Goal: Task Accomplishment & Management: Complete application form

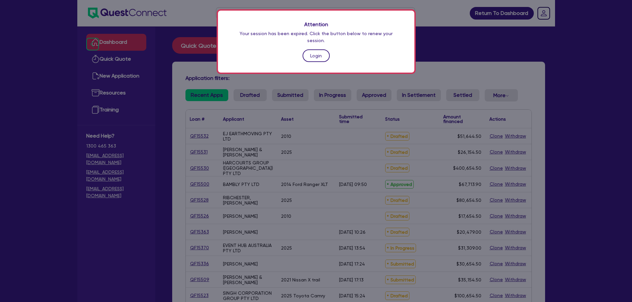
click at [313, 49] on link "Login" at bounding box center [315, 55] width 27 height 13
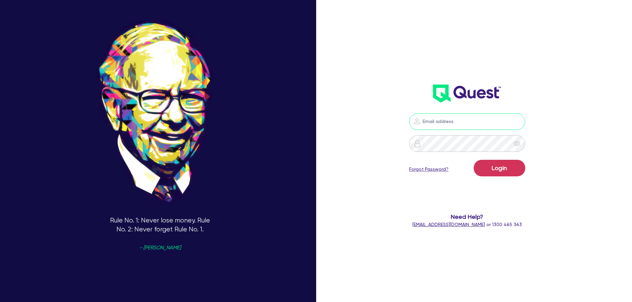
click at [454, 124] on input "email" at bounding box center [467, 121] width 116 height 17
type input "[EMAIL_ADDRESS][PERSON_NAME][DOMAIN_NAME]"
click at [508, 170] on button "Login" at bounding box center [499, 168] width 51 height 17
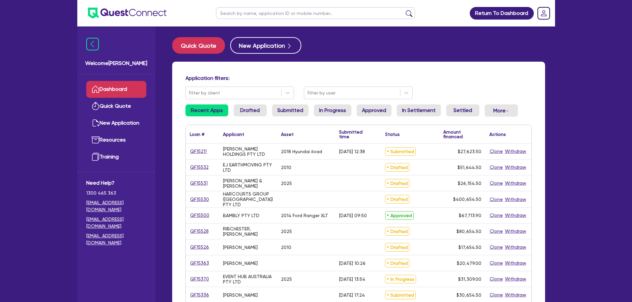
click at [332, 8] on input "text" at bounding box center [315, 13] width 199 height 12
click at [332, 18] on input "text" at bounding box center [315, 13] width 199 height 12
type input "toll"
click at [404, 10] on button "submit" at bounding box center [409, 14] width 11 height 9
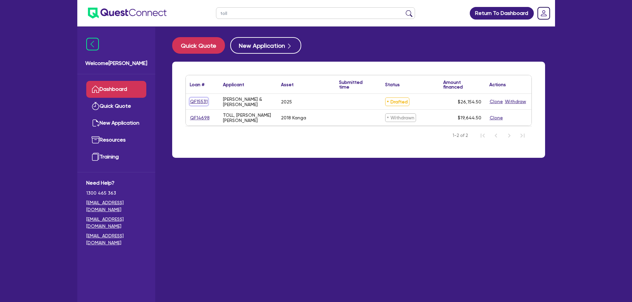
click at [203, 98] on link "QF15531" at bounding box center [199, 102] width 18 height 8
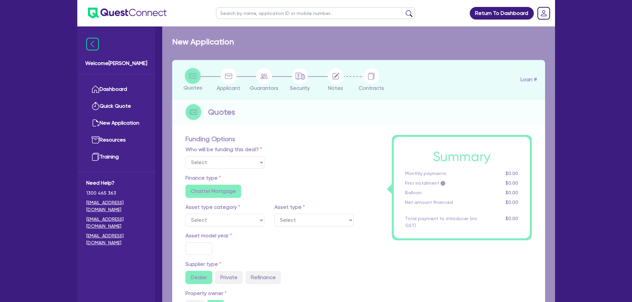
select select "Other"
select select "CARS_AND_LIGHT_TRUCKS"
type input "2025"
type input "31,900"
type input "6,400"
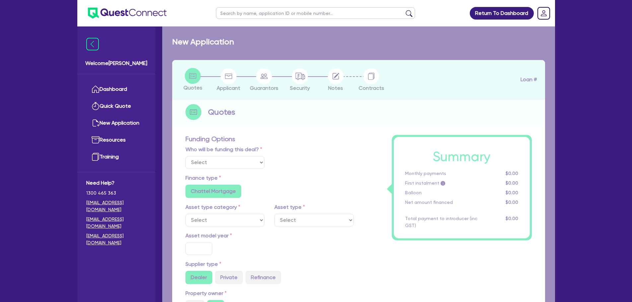
type input "4"
type input "1,046.18"
type input "12"
radio input "true"
radio input "false"
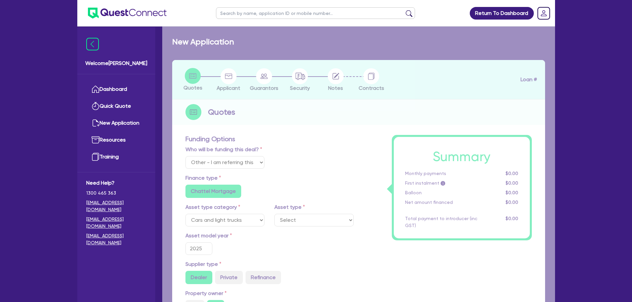
select select "PASSENGER_VEHICLES"
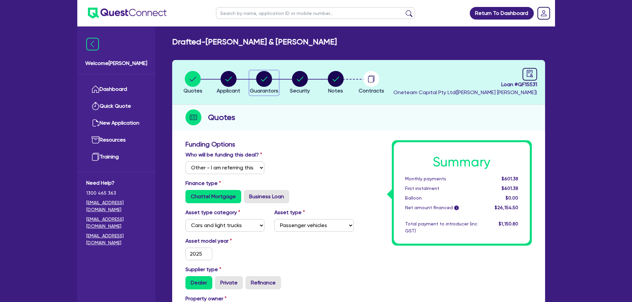
click at [266, 79] on circle "button" at bounding box center [264, 79] width 16 height 16
select select "MR"
select select "VIC"
select select "SINGLE"
select select "MR"
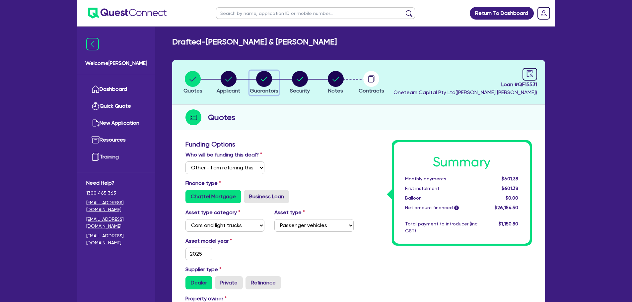
select select "SINGLE"
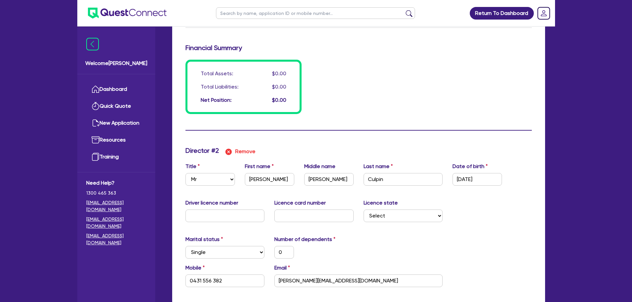
scroll to position [597, 0]
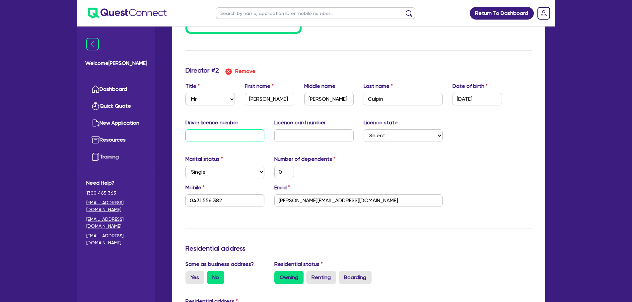
click at [224, 139] on input "text" at bounding box center [224, 135] width 79 height 13
type input "0"
type input "0433117229"
type input "0"
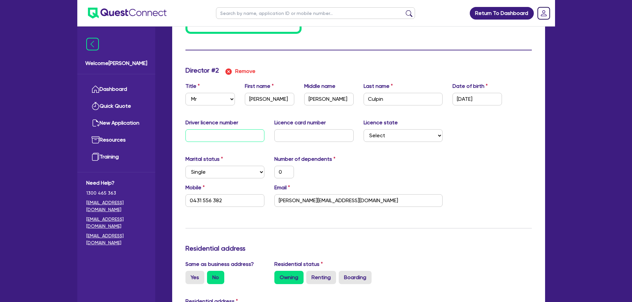
type input "0431 556 382"
type input "0"
type input "0433117229"
type input "08"
type input "0"
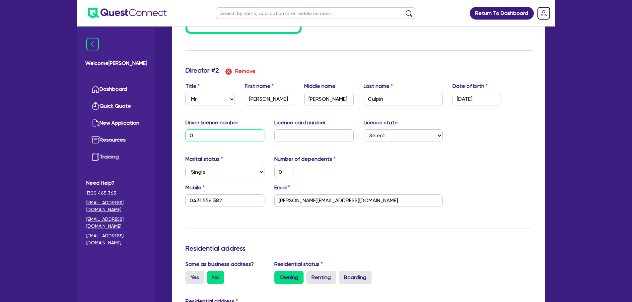
type input "0431 556 382"
type input "0"
type input "0433117229"
type input "086"
type input "0"
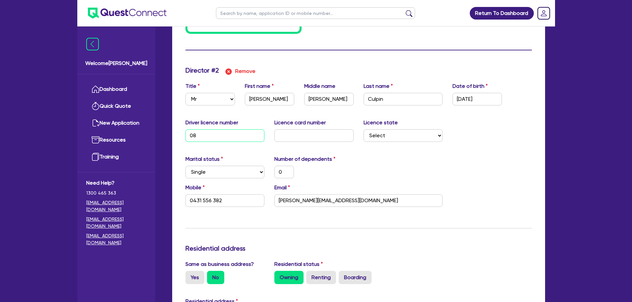
type input "0431 556 382"
type input "0"
type input "0433117229"
type input "0860"
type input "0"
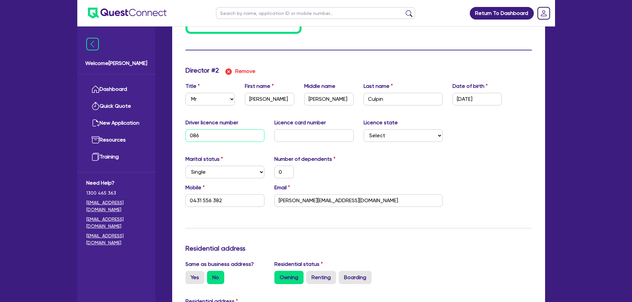
type input "0431 556 382"
type input "0"
type input "0433117229"
type input "08601"
type input "0"
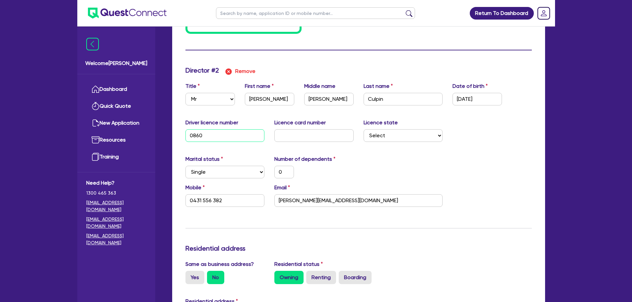
type input "0431 556 382"
type input "0"
type input "0433117229"
type input "086016"
type input "0"
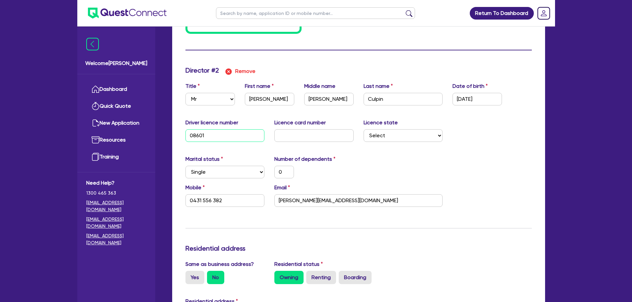
type input "0431 556 382"
type input "0"
type input "0433117229"
type input "0860167"
type input "0"
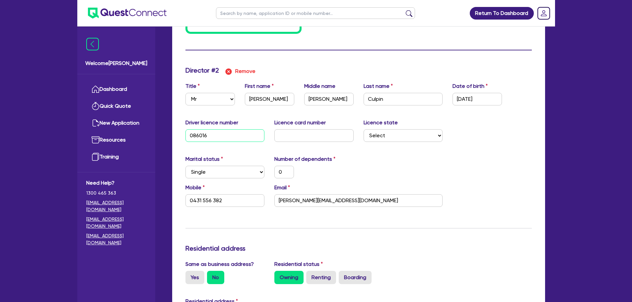
type input "0431 556 382"
type input "0"
type input "0433117229"
type input "08601672"
type input "0"
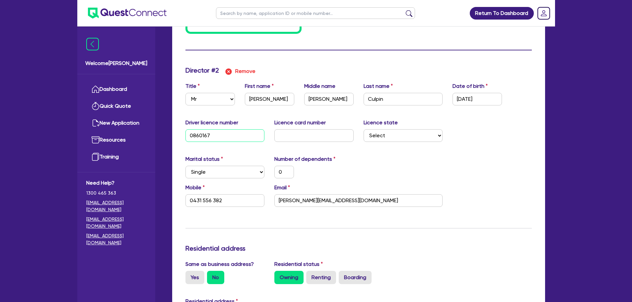
type input "0431 556 382"
type input "0"
type input "0433117229"
type input "086016724"
type input "0"
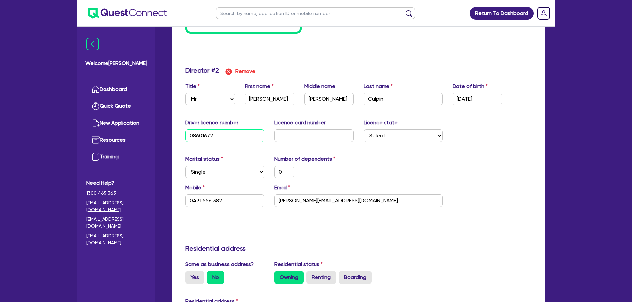
type input "0431 556 382"
type input "086016724"
drag, startPoint x: 283, startPoint y: 136, endPoint x: 255, endPoint y: 147, distance: 30.2
click at [283, 136] on input "text" at bounding box center [313, 135] width 79 height 13
type input "0"
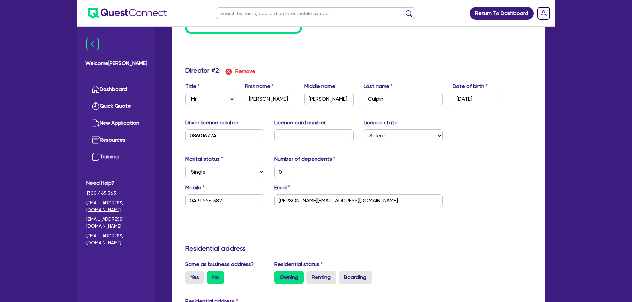
type input "0433 117 229"
drag, startPoint x: 311, startPoint y: 150, endPoint x: 311, endPoint y: 145, distance: 5.0
click at [311, 137] on input "text" at bounding box center [313, 135] width 79 height 13
type input "0"
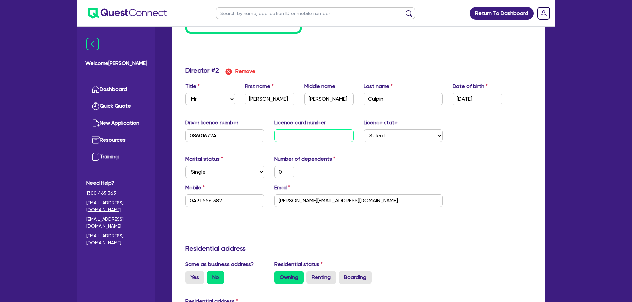
type input "0433117229"
type input "P"
type input "0"
type input "0431 556 382"
type input "0"
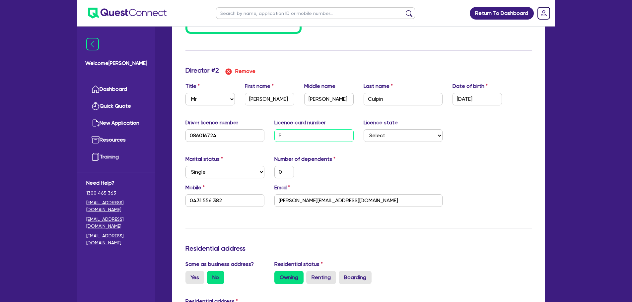
type input "0433117229"
type input "P4"
type input "0"
type input "0431 556 382"
type input "0"
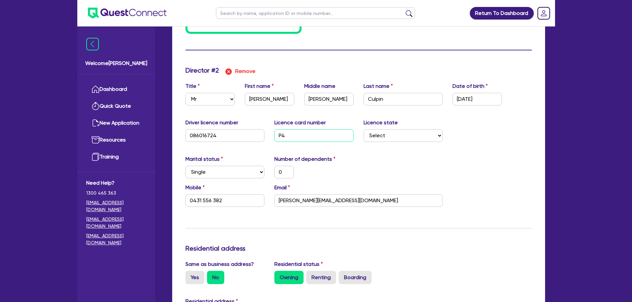
type input "0433117229"
type input "P48"
type input "0"
type input "0431 556 382"
type input "0"
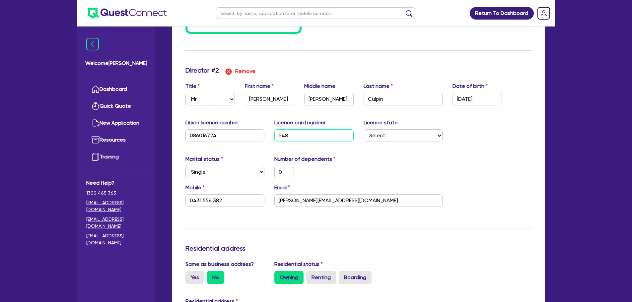
type input "0433117229"
type input "P489"
type input "0"
type input "0431 556 382"
type input "0"
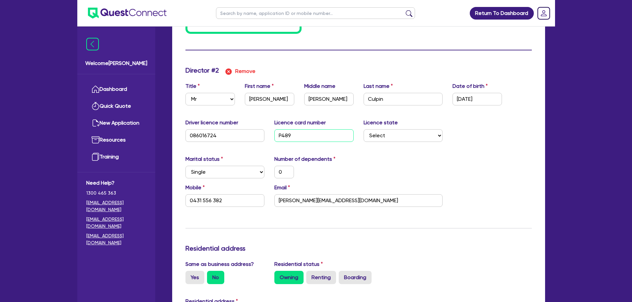
type input "0433117229"
type input "P4896"
type input "0"
type input "0431 556 382"
type input "0"
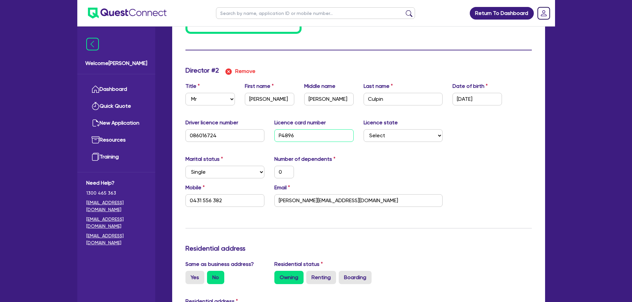
type input "0433117229"
type input "P48962"
type input "0"
type input "0431 556 382"
type input "0"
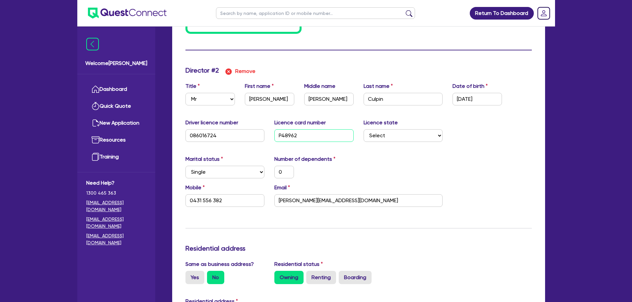
type input "0433117229"
type input "P489626"
type input "0"
type input "0431 556 382"
type input "0"
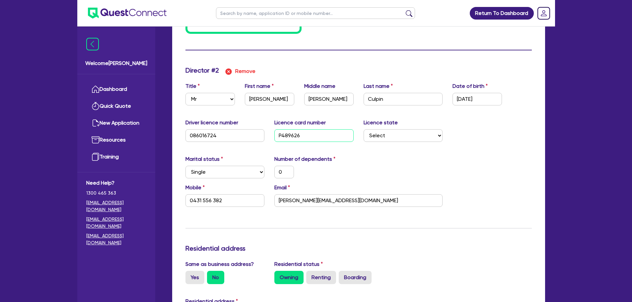
type input "0433117229"
type input "P4896260"
type input "0"
type input "0431 556 382"
type input "P4896260"
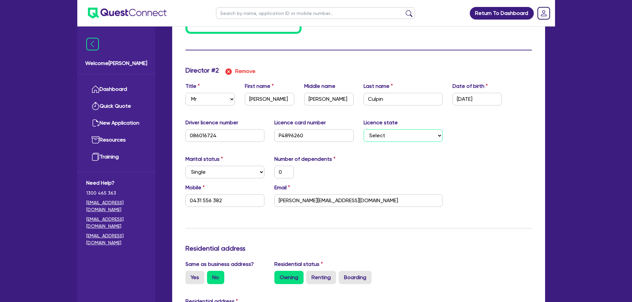
click at [433, 138] on select "Select [GEOGRAPHIC_DATA] [GEOGRAPHIC_DATA] [GEOGRAPHIC_DATA] [GEOGRAPHIC_DATA] …" at bounding box center [402, 135] width 79 height 13
select select "[GEOGRAPHIC_DATA]"
click at [363, 129] on select "Select [GEOGRAPHIC_DATA] [GEOGRAPHIC_DATA] [GEOGRAPHIC_DATA] [GEOGRAPHIC_DATA] …" at bounding box center [402, 135] width 79 height 13
type input "0"
type input "0433117229"
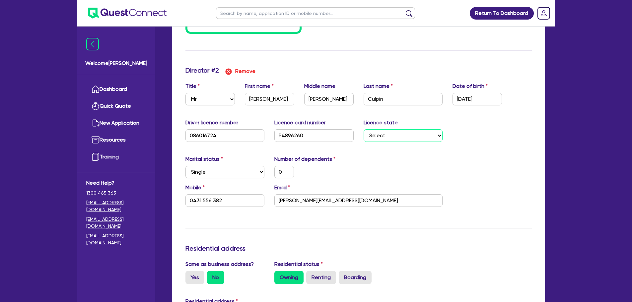
type input "0"
type input "0431 556 382"
click at [475, 157] on div "Marital status Select [DEMOGRAPHIC_DATA] Married De Facto / Partner Number of d…" at bounding box center [358, 169] width 356 height 29
click at [438, 132] on select "Select [GEOGRAPHIC_DATA] [GEOGRAPHIC_DATA] [GEOGRAPHIC_DATA] [GEOGRAPHIC_DATA] …" at bounding box center [402, 135] width 79 height 13
select select "VIC"
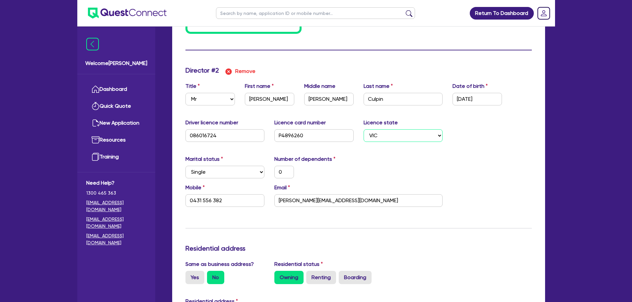
click at [363, 129] on select "Select [GEOGRAPHIC_DATA] [GEOGRAPHIC_DATA] [GEOGRAPHIC_DATA] [GEOGRAPHIC_DATA] …" at bounding box center [402, 135] width 79 height 13
type input "0"
type input "0433117229"
type input "0"
type input "0431 556 382"
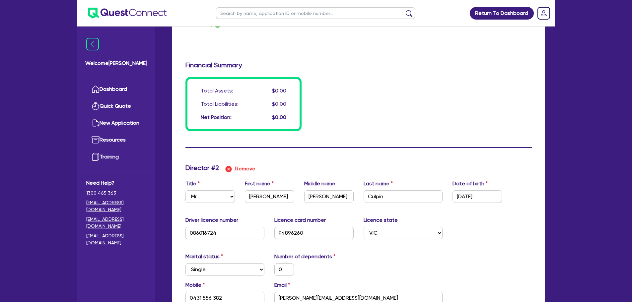
scroll to position [630, 0]
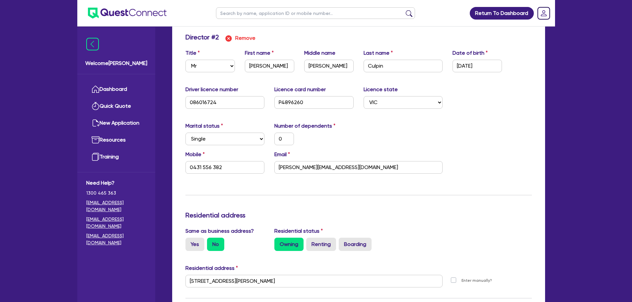
type input "0"
type input "0433 117 229"
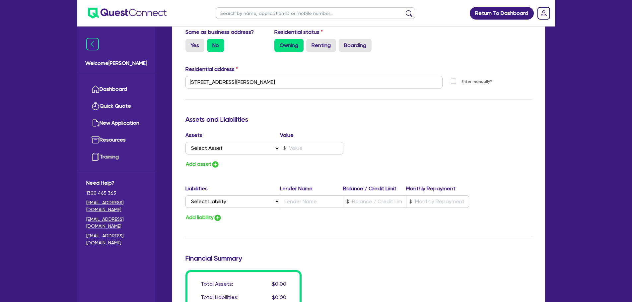
scroll to position [950, 0]
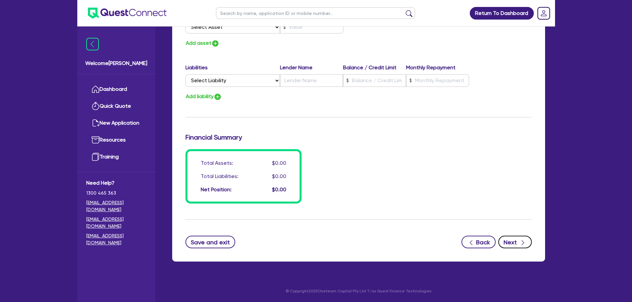
click at [510, 243] on button "Next" at bounding box center [514, 242] width 33 height 13
select select "CARS_AND_LIGHT_TRUCKS"
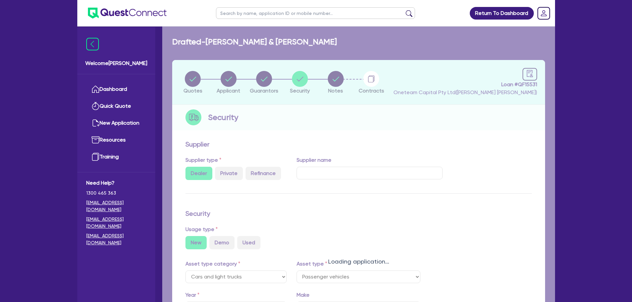
select select "PASSENGER_VEHICLES"
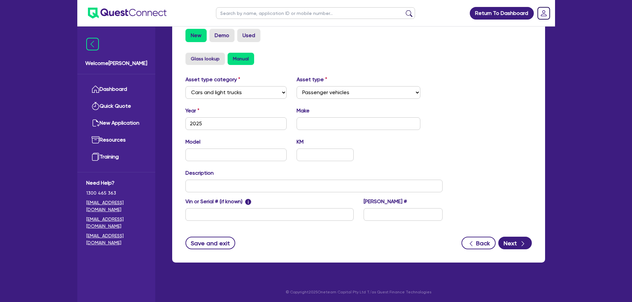
scroll to position [208, 0]
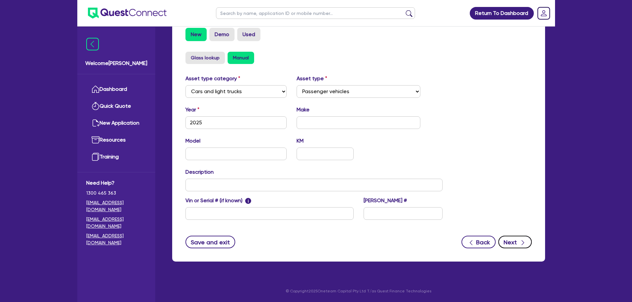
click at [512, 244] on button "Next" at bounding box center [514, 242] width 33 height 13
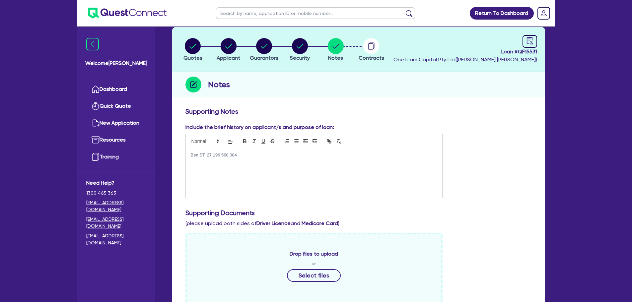
scroll to position [99, 0]
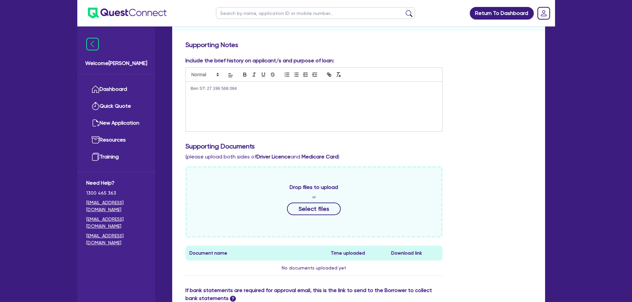
click at [299, 93] on div "Ben ST: 27 196 568 084" at bounding box center [314, 107] width 257 height 50
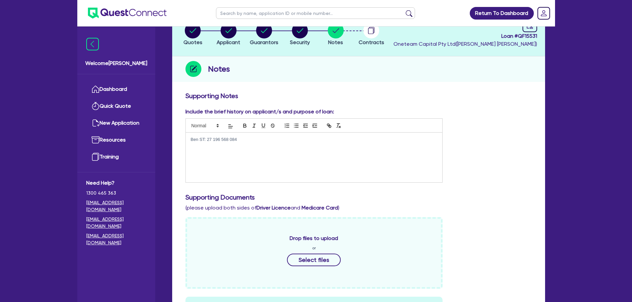
scroll to position [0, 0]
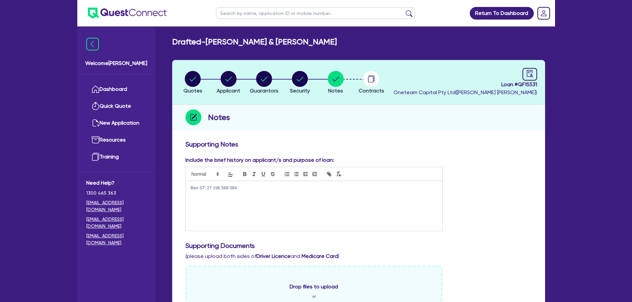
click at [269, 68] on header "Quotes Applicant [GEOGRAPHIC_DATA] Security Notes Contracts Loan # QF15531 Onet…" at bounding box center [358, 82] width 373 height 45
click at [269, 76] on circle "button" at bounding box center [264, 79] width 16 height 16
select select "MR"
select select "VIC"
select select "SINGLE"
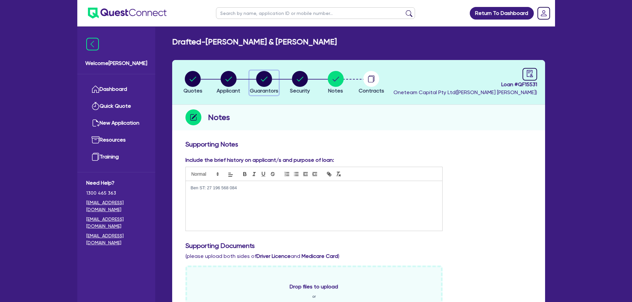
select select "MR"
select select "VIC"
select select "SINGLE"
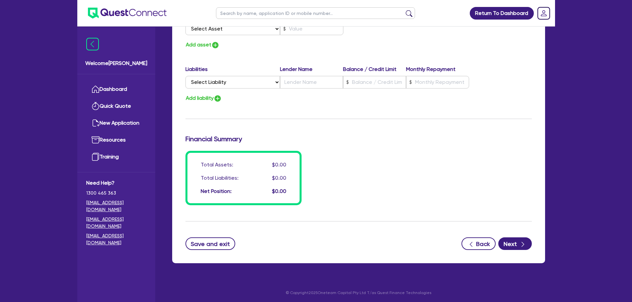
scroll to position [950, 0]
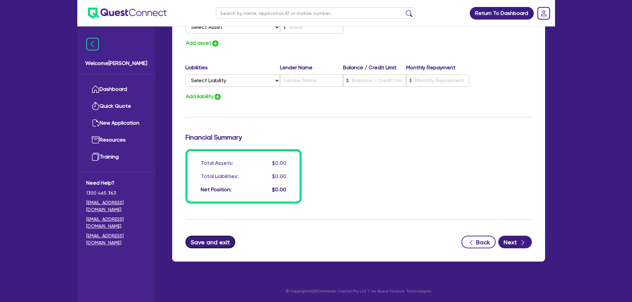
click at [214, 240] on button "Save and exit" at bounding box center [210, 242] width 50 height 13
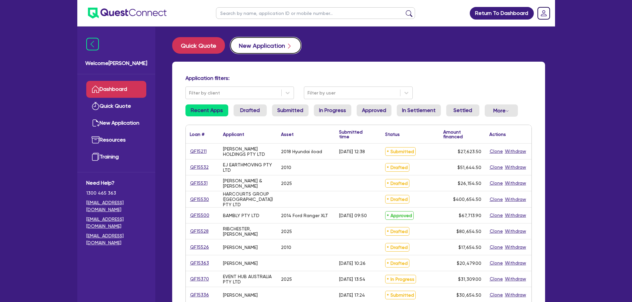
click at [261, 44] on button "New Application" at bounding box center [265, 45] width 71 height 17
select select "Other"
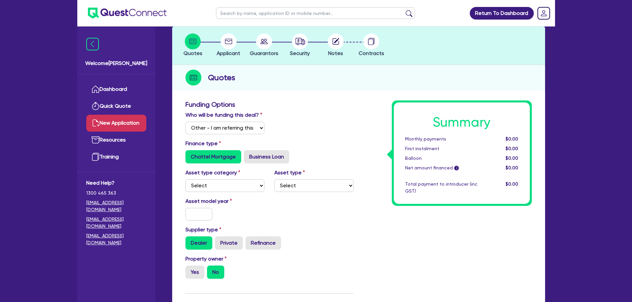
scroll to position [66, 0]
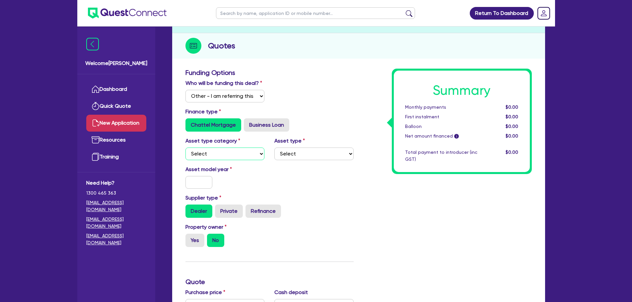
click at [222, 154] on select "Select Cars and light trucks Primary assets Secondary assets Tertiary assets" at bounding box center [224, 154] width 79 height 13
click at [228, 153] on select "Select Cars and light trucks Primary assets Secondary assets Tertiary assets" at bounding box center [224, 154] width 79 height 13
click at [185, 148] on select "Select Cars and light trucks Primary assets Secondary assets Tertiary assets" at bounding box center [224, 154] width 79 height 13
click at [327, 159] on select "Select Passenger vehicles Vans and utes Light trucks up to 4.5 tonne" at bounding box center [313, 154] width 79 height 13
click at [238, 153] on select "Select Cars and light trucks Primary assets Secondary assets Tertiary assets" at bounding box center [224, 154] width 79 height 13
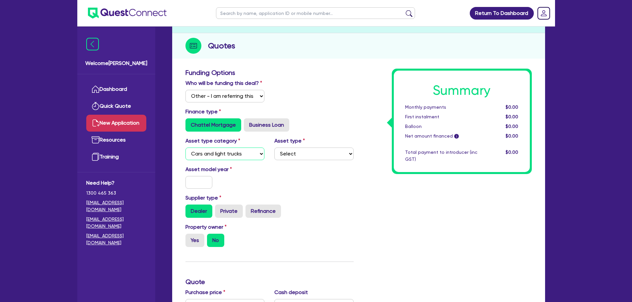
select select "PRIMARY_ASSETS"
click at [185, 148] on select "Select Cars and light trucks Primary assets Secondary assets Tertiary assets" at bounding box center [224, 154] width 79 height 13
click at [322, 149] on select "Select Heavy trucks over 4.5 tonne Trailers Bus and coaches Yellow goods and ex…" at bounding box center [313, 154] width 79 height 13
select select "HEAVY_TRUCKS"
click at [274, 148] on select "Select Heavy trucks over 4.5 tonne Trailers Bus and coaches Yellow goods and ex…" at bounding box center [313, 154] width 79 height 13
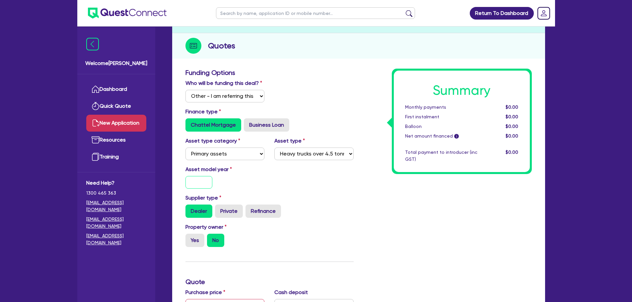
click at [203, 181] on input "text" at bounding box center [198, 182] width 27 height 13
type input "2015"
click at [373, 187] on div "Summary Monthly payments $0.00 First instalment $0.00 Balloon $0.00 Net amount …" at bounding box center [447, 290] width 178 height 442
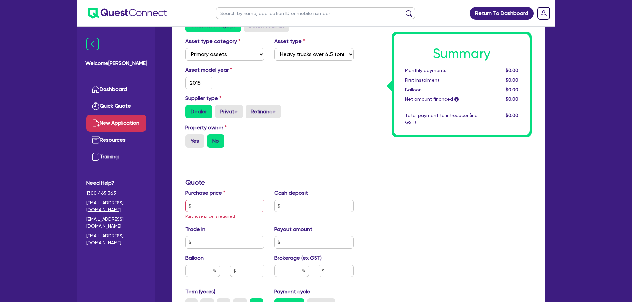
click at [196, 140] on label "Yes" at bounding box center [194, 140] width 19 height 13
click at [190, 139] on input "Yes" at bounding box center [187, 136] width 4 height 4
radio input "true"
click at [222, 209] on input "text" at bounding box center [224, 206] width 79 height 13
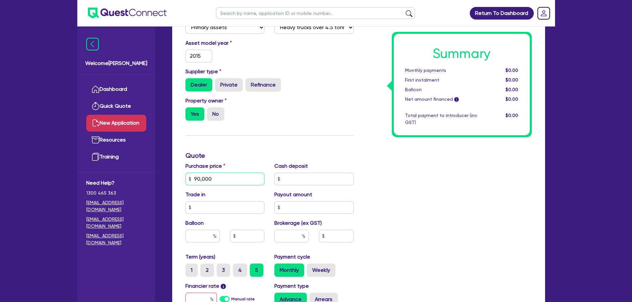
scroll to position [265, 0]
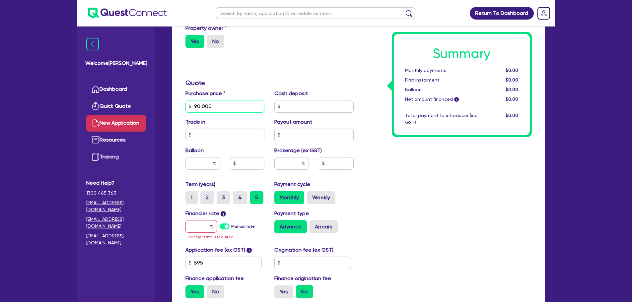
type input "90,000"
click at [195, 223] on input "text" at bounding box center [201, 226] width 32 height 13
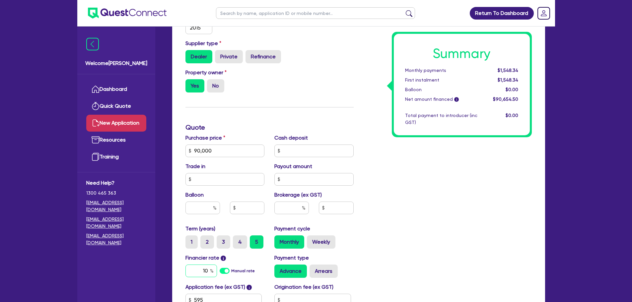
scroll to position [133, 0]
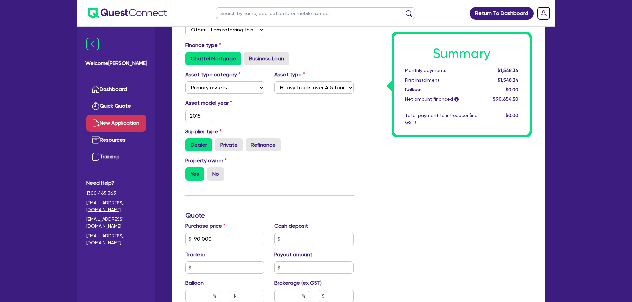
type input "10"
click at [207, 115] on input "2015" at bounding box center [198, 116] width 27 height 13
type input "2018"
click at [400, 165] on div "Summary Monthly payments $1,910.23 First instalment $1,910.23 Balloon $0.00 Net…" at bounding box center [447, 215] width 178 height 427
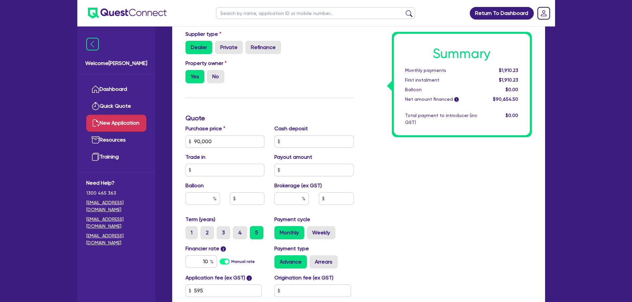
scroll to position [232, 0]
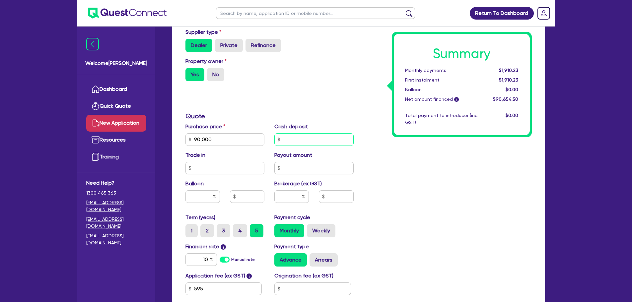
click at [313, 141] on input "text" at bounding box center [313, 139] width 79 height 13
click at [376, 161] on div "Summary Monthly payments $1,910.23 First instalment $1,910.23 Balloon $0.00 Net…" at bounding box center [447, 116] width 178 height 427
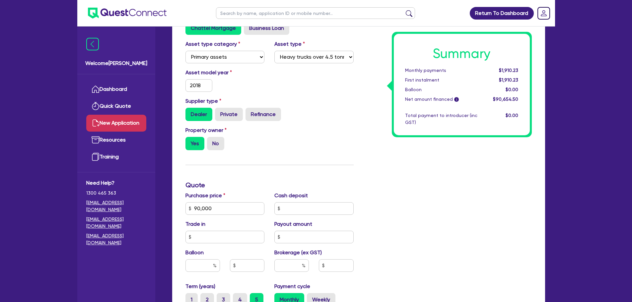
scroll to position [99, 0]
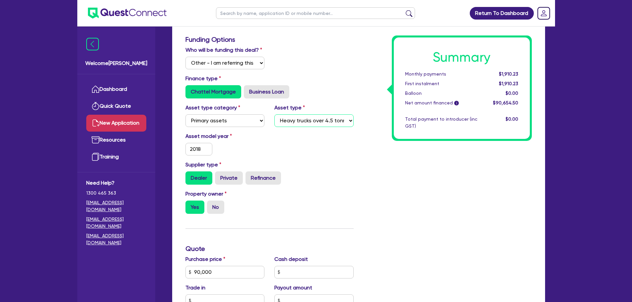
click at [295, 120] on select "Select Heavy trucks over 4.5 tonne Trailers Bus and coaches Yellow goods and ex…" at bounding box center [313, 120] width 79 height 13
click at [474, 202] on div "Summary Monthly payments $1,910.23 First instalment $1,910.23 Balloon $0.00 Net…" at bounding box center [447, 248] width 178 height 427
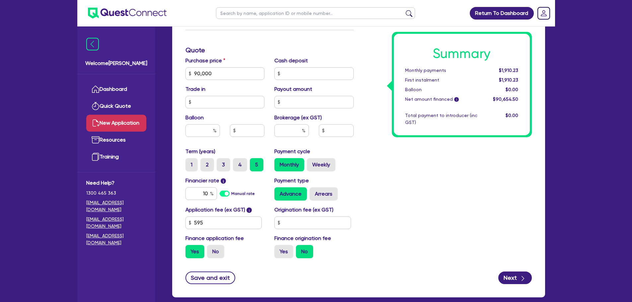
scroll to position [332, 0]
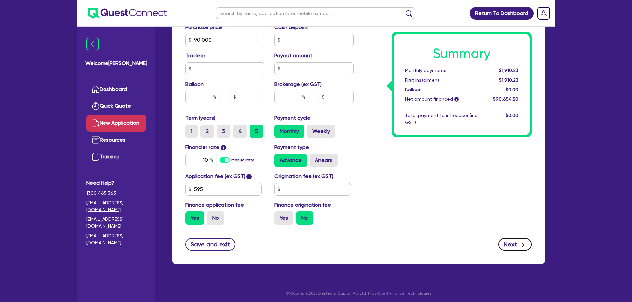
click at [505, 250] on button "Next" at bounding box center [514, 244] width 33 height 13
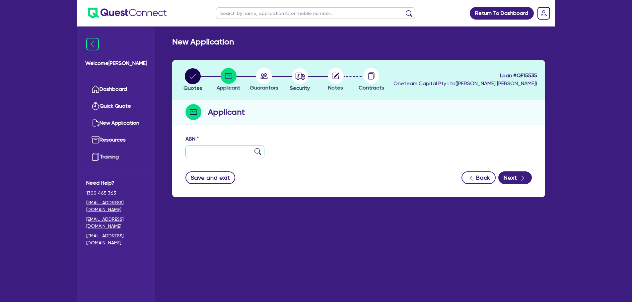
click at [223, 151] on input "text" at bounding box center [224, 152] width 79 height 13
type input "99 682 884 199"
type input "PORT MASTER PTY LTD"
select select "COMPANY"
type input "[DATE]"
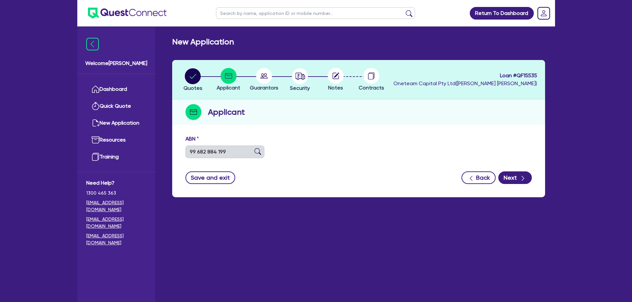
type input "[DATE]"
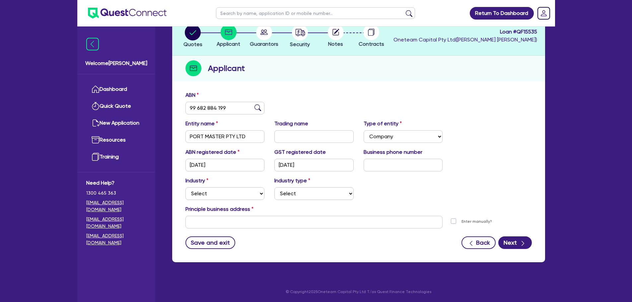
scroll to position [44, 0]
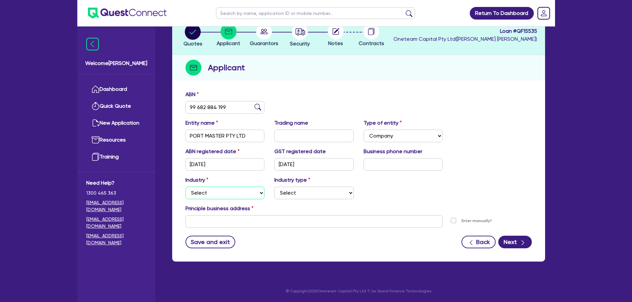
click at [235, 189] on select "Select Accomodation & Food Services Administrative & Support Services Agricultu…" at bounding box center [224, 193] width 79 height 13
select select "TRANSPORT_WAREHOUSING"
click at [185, 187] on select "Select Accomodation & Food Services Administrative & Support Services Agricultu…" at bounding box center [224, 193] width 79 height 13
drag, startPoint x: 289, startPoint y: 195, endPoint x: 291, endPoint y: 199, distance: 5.1
click at [289, 195] on select "Select Taxi & Luxury Car Services Passengers & Freight Transport Services Posta…" at bounding box center [313, 193] width 79 height 13
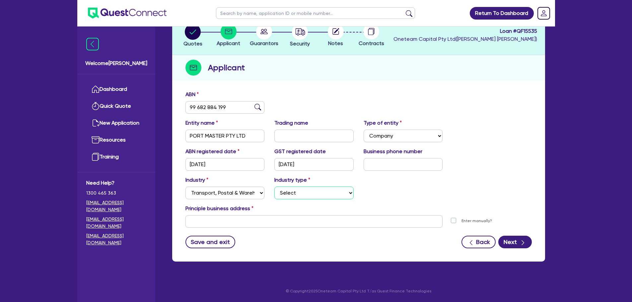
select select "PASSENGERS_FREIGHT_TRANSPORT"
click at [274, 187] on select "Select Taxi & Luxury Car Services Passengers & Freight Transport Services Posta…" at bounding box center [313, 193] width 79 height 13
click at [297, 229] on form "ABN 99 682 884 199 Entity name PORT MASTER PTY LTD Trading name Type of entity …" at bounding box center [358, 170] width 346 height 158
drag, startPoint x: 297, startPoint y: 229, endPoint x: 297, endPoint y: 224, distance: 5.3
click at [297, 224] on input "text" at bounding box center [313, 221] width 257 height 13
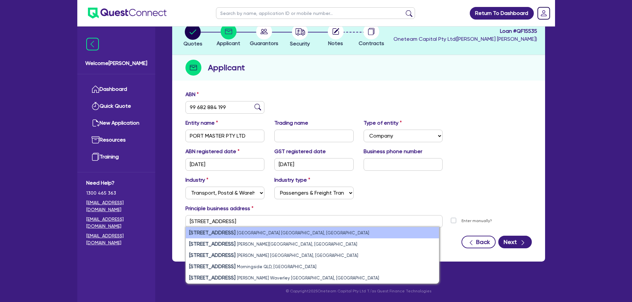
click at [279, 234] on li "[STREET_ADDRESS]" at bounding box center [312, 232] width 253 height 11
type input "[STREET_ADDRESS]"
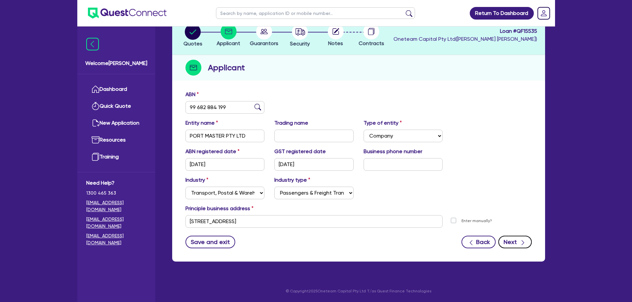
click at [511, 243] on button "Next" at bounding box center [514, 242] width 33 height 13
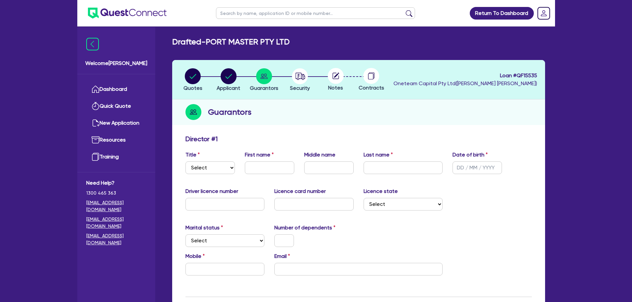
drag, startPoint x: 220, startPoint y: 160, endPoint x: 223, endPoint y: 172, distance: 12.7
click at [220, 160] on div "Title Select Mr Mrs Ms Miss Dr" at bounding box center [209, 162] width 59 height 23
click at [222, 173] on select "Select Mr Mrs Ms Miss Dr" at bounding box center [209, 167] width 49 height 13
select select "MR"
click at [185, 161] on select "Select Mr Mrs Ms Miss Dr" at bounding box center [209, 167] width 49 height 13
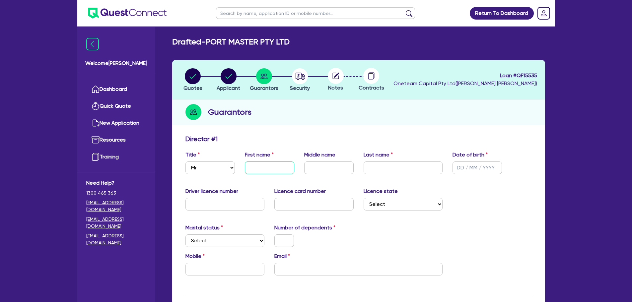
click at [276, 172] on input "text" at bounding box center [269, 167] width 49 height 13
type input "Will"
type input "[PERSON_NAME]"
type input "[DATE]"
click at [270, 168] on input "Will" at bounding box center [269, 167] width 49 height 13
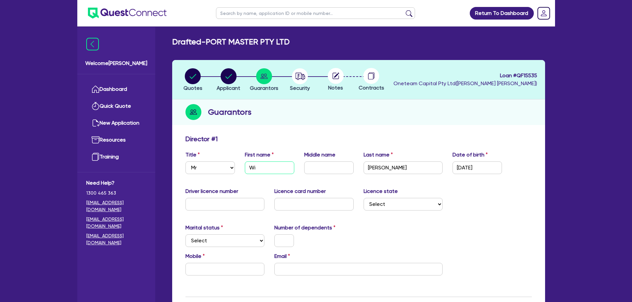
type input "W"
type input "[PERSON_NAME]"
click at [227, 171] on select "Select Mr Mrs Ms Miss Dr" at bounding box center [209, 167] width 49 height 13
select select "MRS"
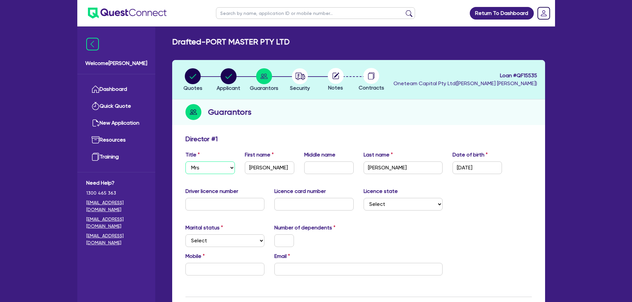
click at [185, 161] on select "Select Mr Mrs Ms Miss Dr" at bounding box center [209, 167] width 49 height 13
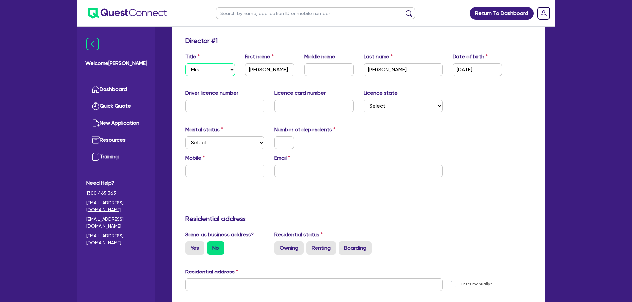
scroll to position [99, 0]
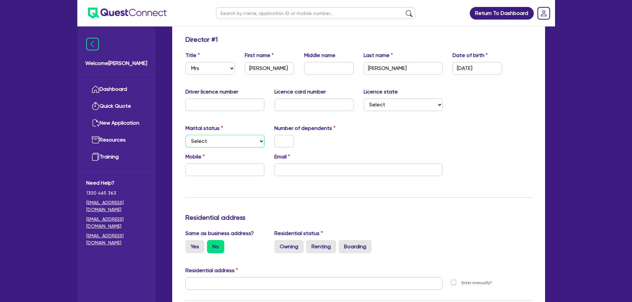
click at [242, 142] on select "Select Single Married De Facto / Partner" at bounding box center [224, 141] width 79 height 13
select select "MARRIED"
click at [185, 135] on select "Select Single Married De Facto / Partner" at bounding box center [224, 141] width 79 height 13
click at [294, 144] on div at bounding box center [284, 141] width 30 height 13
drag, startPoint x: 287, startPoint y: 143, endPoint x: 326, endPoint y: 160, distance: 43.1
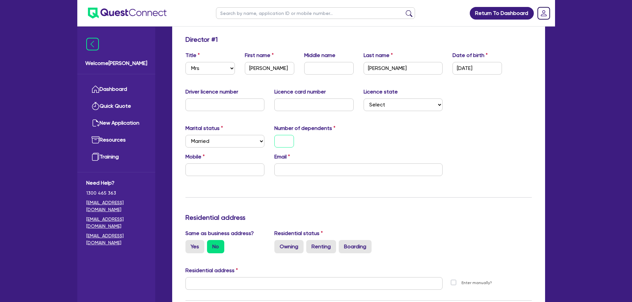
click at [286, 143] on input "text" at bounding box center [284, 141] width 20 height 13
click at [238, 172] on input "text" at bounding box center [224, 169] width 79 height 13
type input "0"
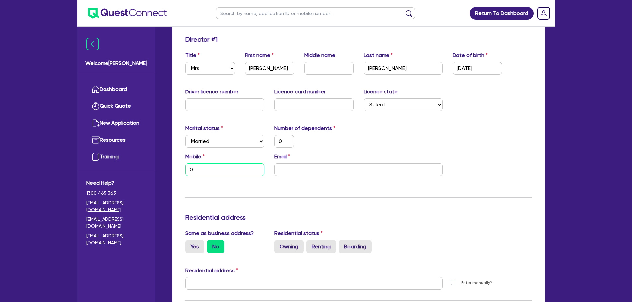
type input "04"
type input "0"
type input "043"
type input "0"
type input "0430"
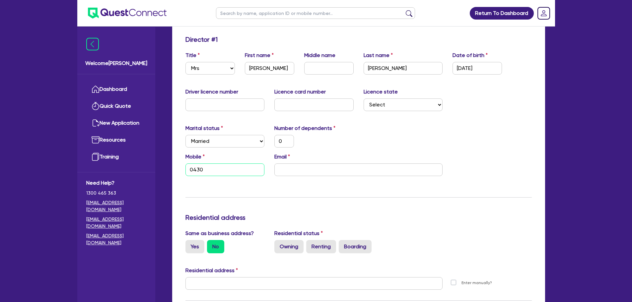
type input "0"
type input "0430 3"
type input "0"
type input "0430 35"
type input "0"
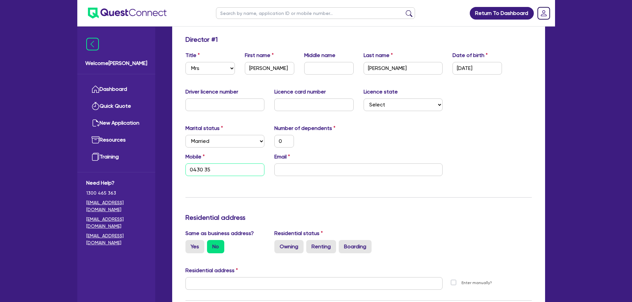
type input "0430 350"
type input "0"
type input "0430 350 7"
type input "0"
type input "0430 350 77"
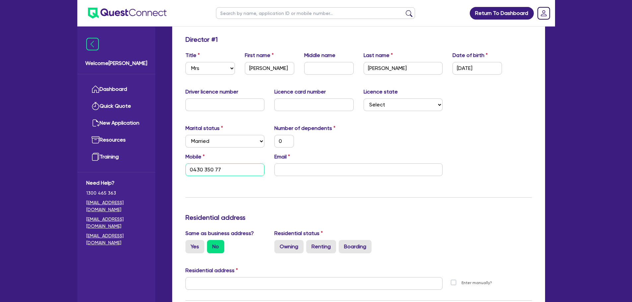
type input "0"
type input "0430 350 777"
click at [311, 168] on input "email" at bounding box center [358, 169] width 168 height 13
type input "0"
type input "0430 350 777"
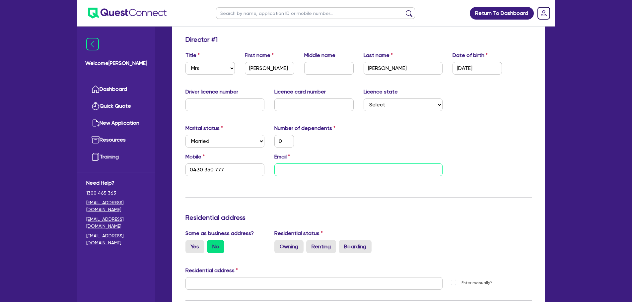
type input "v"
type input "0"
type input "0430 350 777"
type input "va"
type input "0"
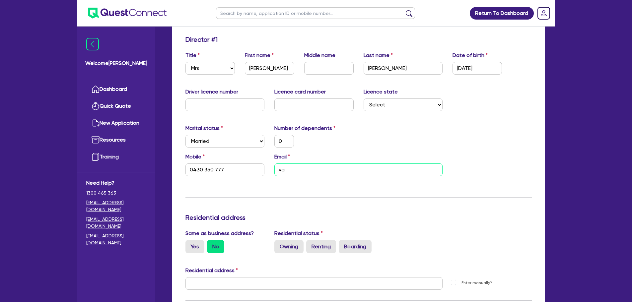
type input "0430 350 777"
type input "vap"
type input "0"
type input "0430 350 777"
type input "vapa"
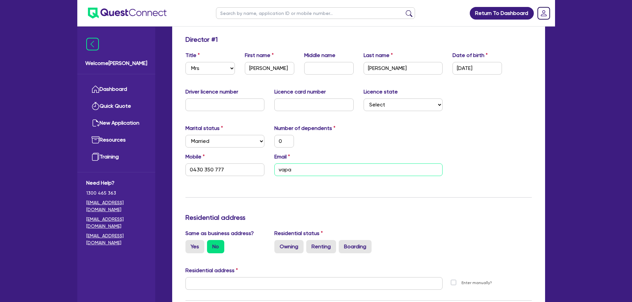
type input "0"
type input "0430 350 777"
type input "vapat"
type input "0"
type input "0430 350 777"
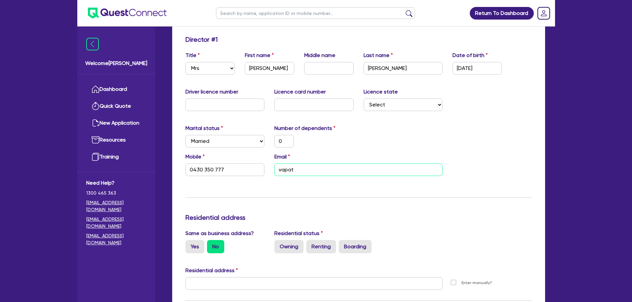
type input "vapate"
type input "0"
type input "0430 350 777"
type input "vapatel"
type input "0"
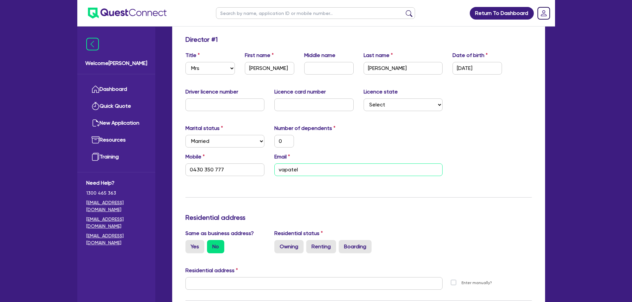
type input "0430 350 777"
type input "vapatel."
type input "0"
type input "0430 350 777"
type input "vapatel.a"
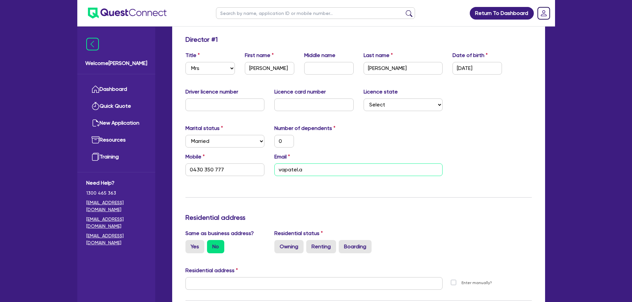
type input "0"
click at [374, 141] on div "Marital status Select [DEMOGRAPHIC_DATA] Married De Facto / Partner Number of d…" at bounding box center [358, 138] width 356 height 29
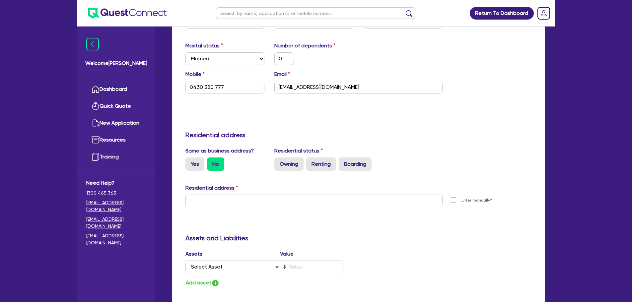
scroll to position [232, 0]
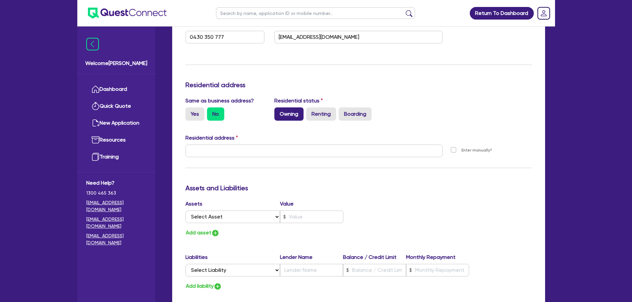
click at [275, 116] on label "Owning" at bounding box center [288, 113] width 29 height 13
click at [275, 112] on input "Owning" at bounding box center [276, 109] width 4 height 4
click at [193, 118] on label "Yes" at bounding box center [194, 113] width 19 height 13
click at [190, 112] on input "Yes" at bounding box center [187, 109] width 4 height 4
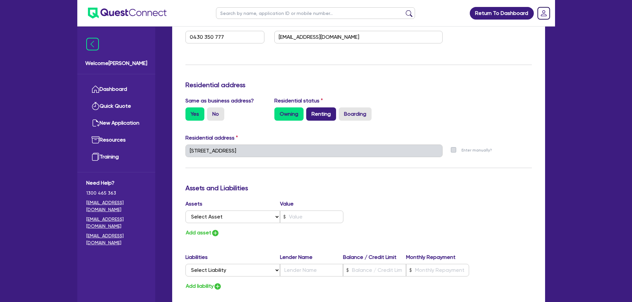
click at [316, 113] on label "Renting" at bounding box center [321, 113] width 30 height 13
click at [310, 112] on input "Renting" at bounding box center [308, 109] width 4 height 4
click at [295, 112] on label "Owning" at bounding box center [288, 113] width 29 height 13
click at [279, 112] on input "Owning" at bounding box center [276, 109] width 4 height 4
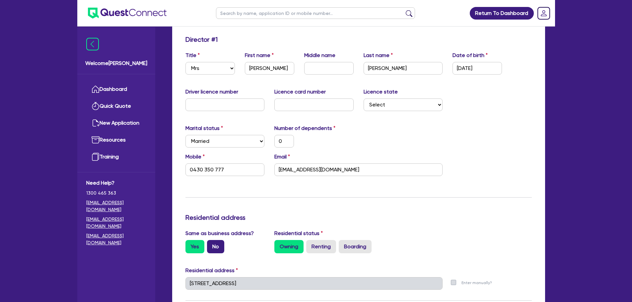
click at [221, 246] on label "No" at bounding box center [215, 246] width 17 height 13
click at [211, 244] on input "No" at bounding box center [209, 242] width 4 height 4
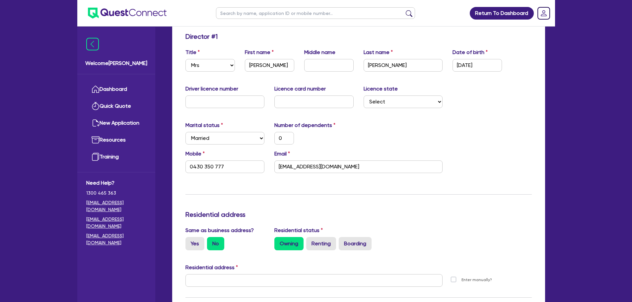
scroll to position [199, 0]
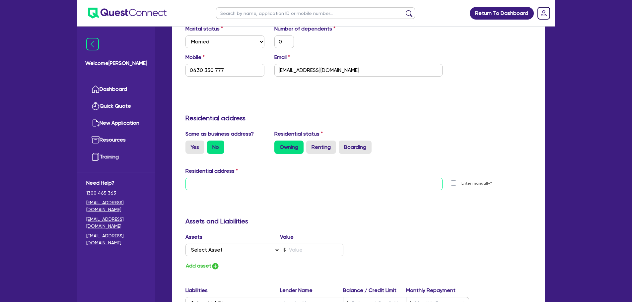
click at [234, 185] on input "text" at bounding box center [313, 184] width 257 height 13
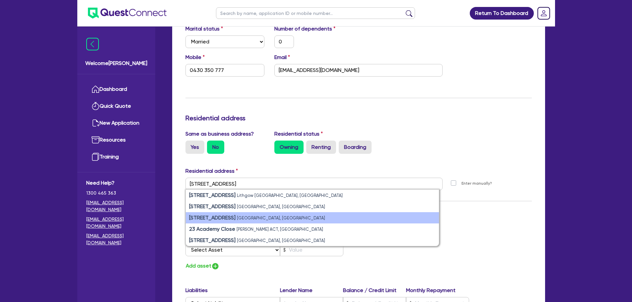
click at [270, 216] on small "[GEOGRAPHIC_DATA], [GEOGRAPHIC_DATA]" at bounding box center [281, 218] width 88 height 5
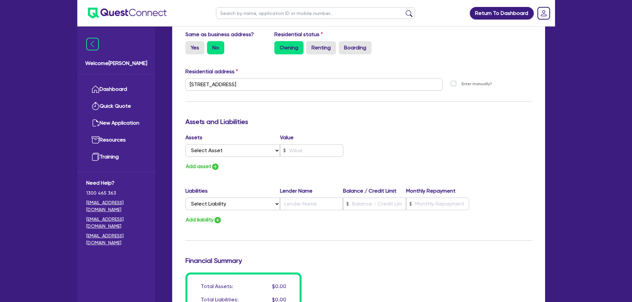
scroll to position [467, 0]
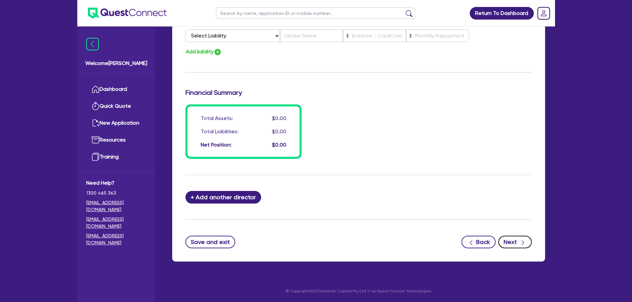
click at [513, 241] on button "Next" at bounding box center [514, 242] width 33 height 13
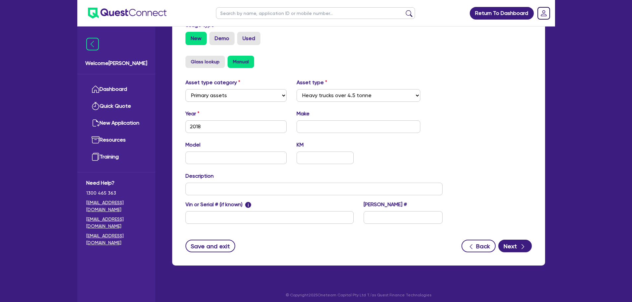
scroll to position [208, 0]
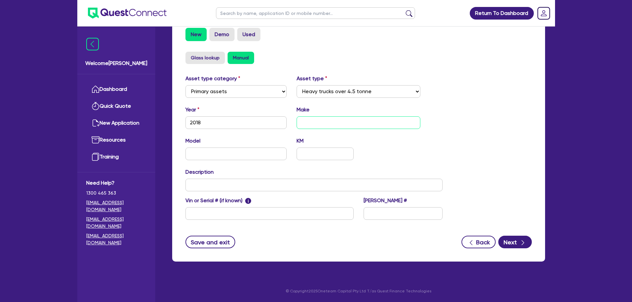
click at [312, 127] on input "text" at bounding box center [358, 122] width 124 height 13
click at [300, 181] on input "text" at bounding box center [313, 185] width 257 height 13
click at [510, 238] on button "Next" at bounding box center [514, 242] width 33 height 13
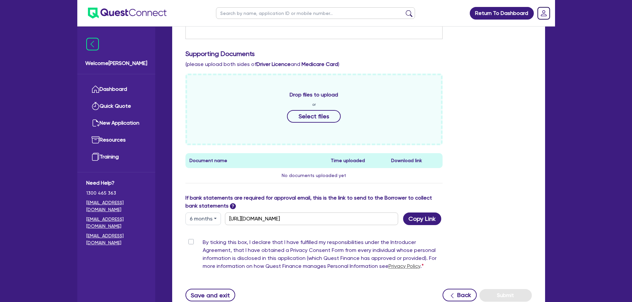
scroll to position [245, 0]
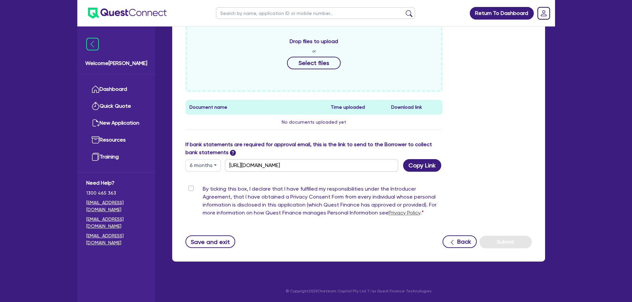
click at [203, 187] on label "By ticking this box, I declare that I have fulfilled my responsibilities under …" at bounding box center [323, 202] width 240 height 34
click at [190, 187] on input "By ticking this box, I declare that I have fulfilled my responsibilities under …" at bounding box center [187, 188] width 5 height 6
click at [499, 232] on div "Supporting Notes Include the brief history on applicant/s and purpose of loan: …" at bounding box center [358, 71] width 346 height 353
click at [502, 239] on button "Submit" at bounding box center [505, 242] width 52 height 13
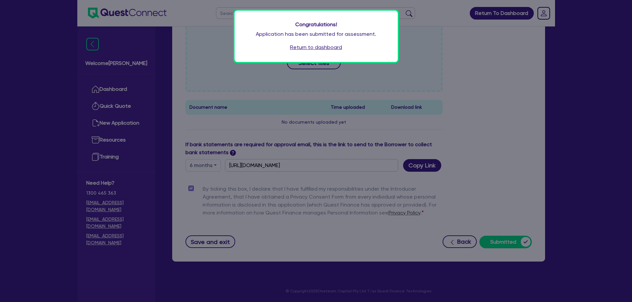
click at [321, 50] on link "Return to dashboard" at bounding box center [316, 47] width 52 height 8
